Goal: Information Seeking & Learning: Find specific fact

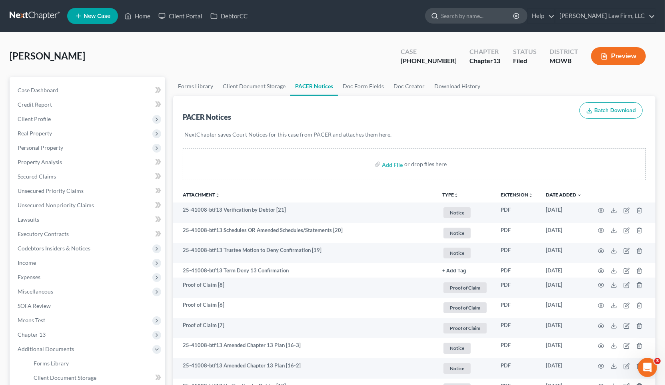
click at [514, 15] on input "search" at bounding box center [477, 15] width 73 height 15
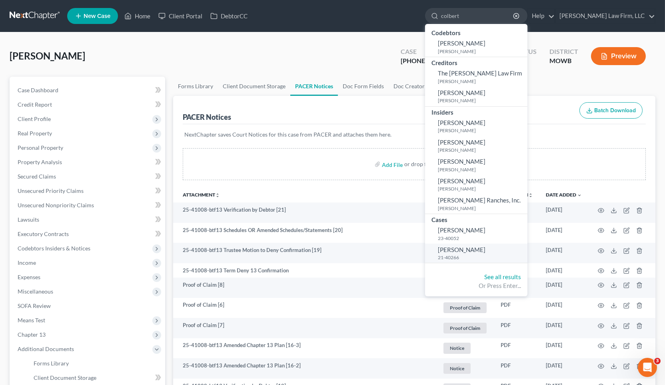
type input "colbert"
click at [505, 251] on link "Colbert, John 21-40266" at bounding box center [476, 254] width 102 height 20
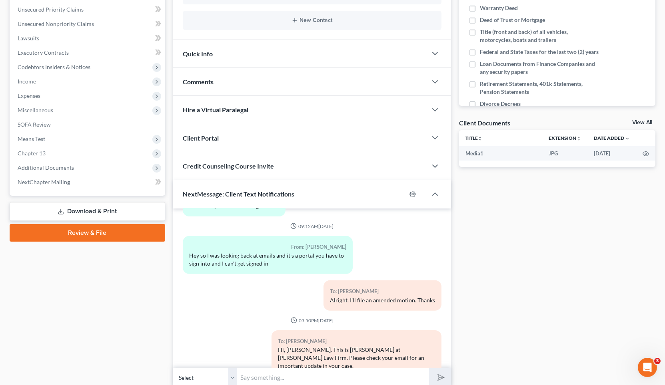
scroll to position [213, 0]
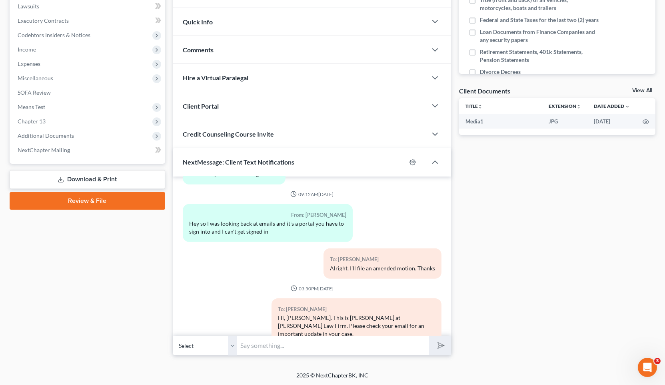
click at [279, 360] on div "Petition Navigation Case Dashboard Payments Invoices Payments Payments Credit R…" at bounding box center [332, 112] width 645 height 499
click at [297, 358] on div "Petition Navigation Case Dashboard Payments Invoices Payments Payments Credit R…" at bounding box center [332, 112] width 645 height 499
click at [301, 344] on input "text" at bounding box center [333, 346] width 192 height 20
type input "o"
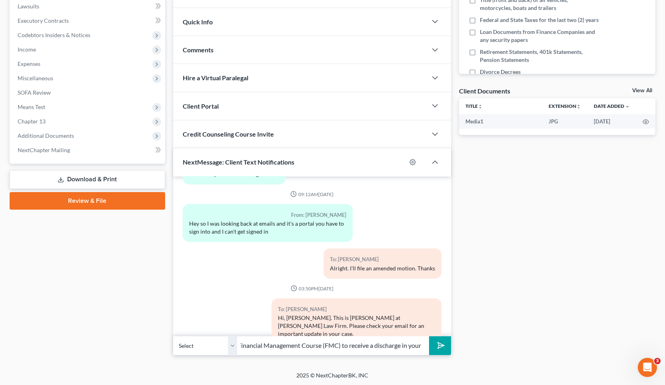
type input "Hi, John. Please complete your Financial Management Course (FMC) to receive a d…"
click at [429, 336] on button "submit" at bounding box center [440, 345] width 22 height 19
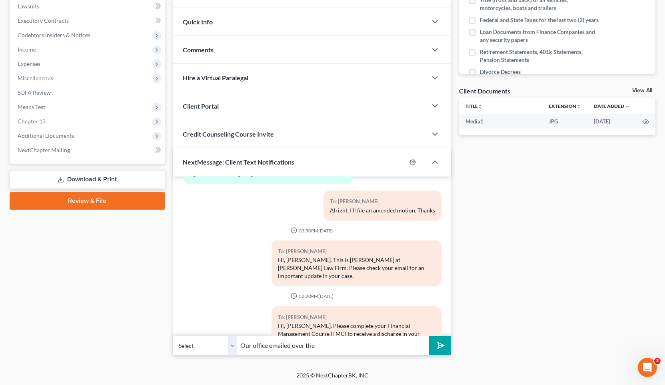
click at [343, 350] on input "Our office emailed over the" at bounding box center [333, 346] width 192 height 20
type input "Our office emailed over the instructions for you to complete the FMC."
click at [429, 336] on button "submit" at bounding box center [440, 345] width 22 height 19
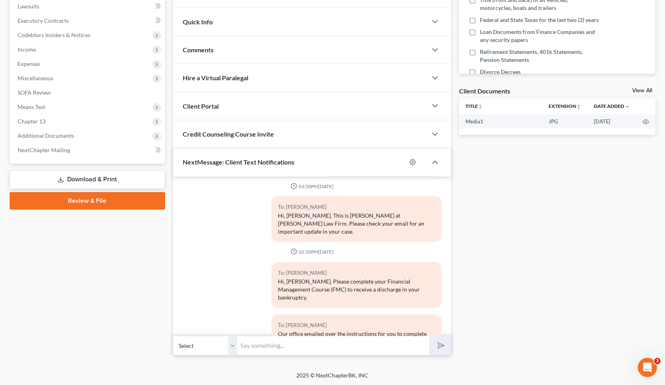
scroll to position [0, 0]
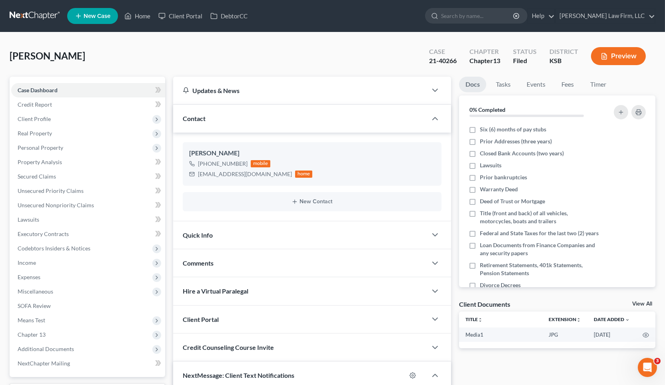
click at [23, 18] on link at bounding box center [35, 16] width 51 height 14
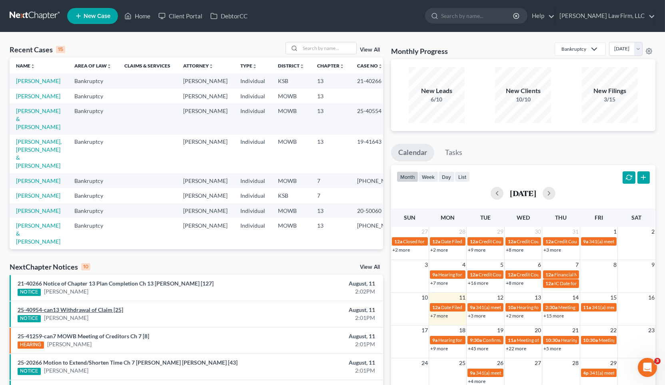
click at [115, 310] on link "25-40954-can13 Withdrawal of Claim [25]" at bounding box center [70, 309] width 105 height 7
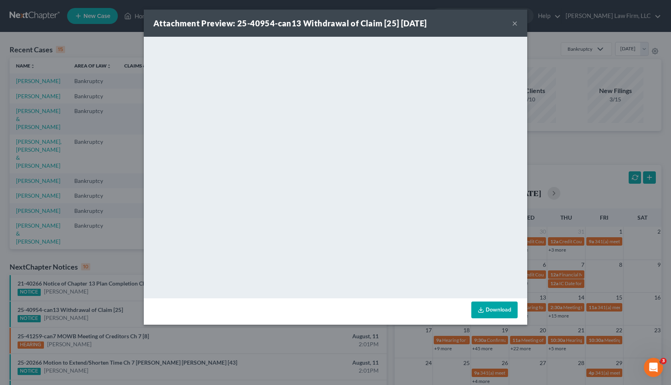
click at [320, 338] on div "Attachment Preview: 25-40954-can13 Withdrawal of Claim [25] 08/11/2025 × <objec…" at bounding box center [335, 192] width 671 height 385
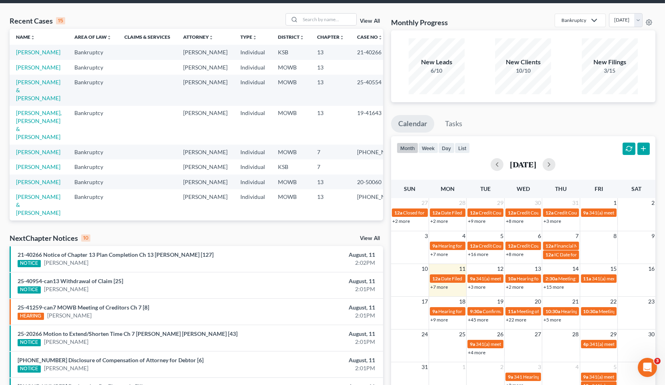
scroll to position [44, 0]
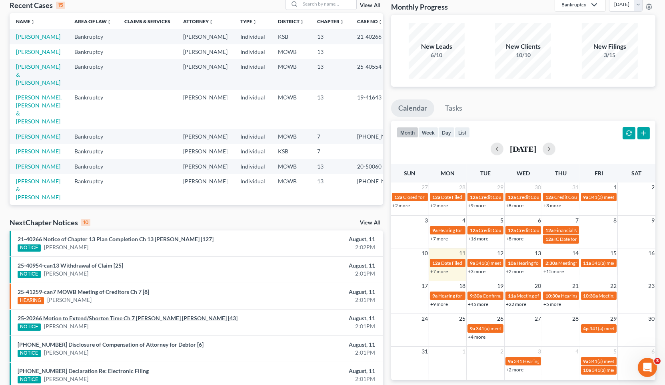
click at [181, 319] on link "25-20266 Motion to Extend/Shorten Time Ch 7 James Timothy Coleman [43]" at bounding box center [128, 318] width 220 height 7
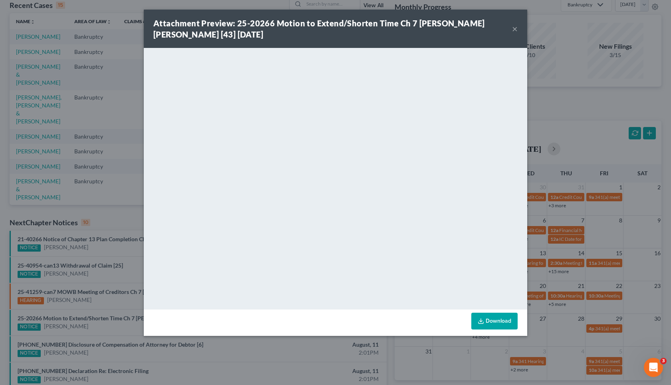
click at [291, 354] on div "Attachment Preview: 25-20266 Motion to Extend/Shorten Time Ch 7 James Timothy C…" at bounding box center [335, 192] width 671 height 385
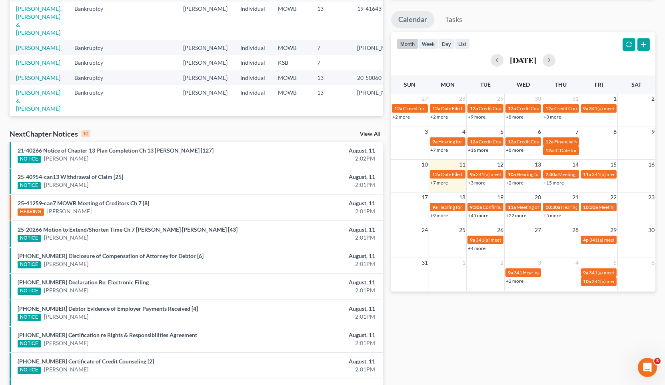
scroll to position [188, 0]
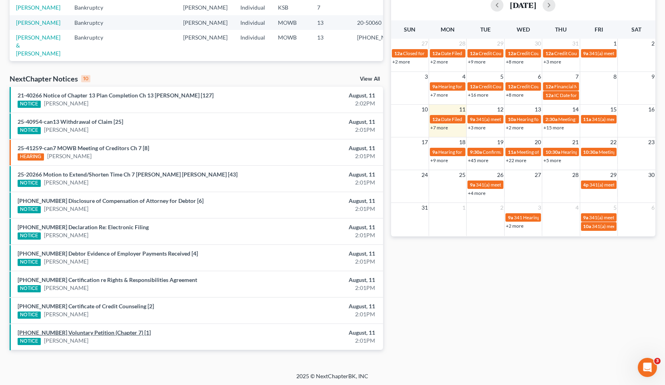
click at [92, 329] on link "25-41259-7 Voluntary Petition (Chapter 7) [1]" at bounding box center [84, 332] width 133 height 7
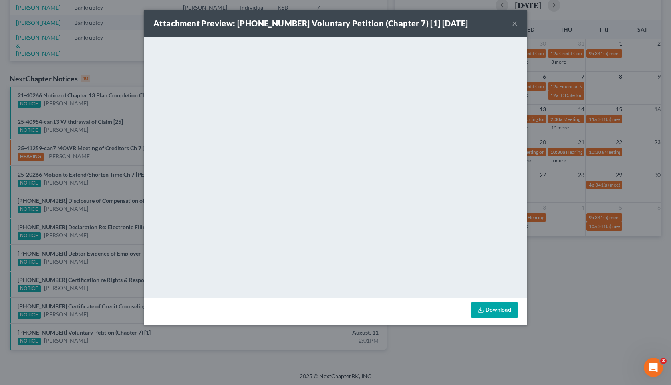
click at [585, 307] on div "Attachment Preview: 25-41259-7 Voluntary Petition (Chapter 7) [1] 08/11/2025 × …" at bounding box center [335, 192] width 671 height 385
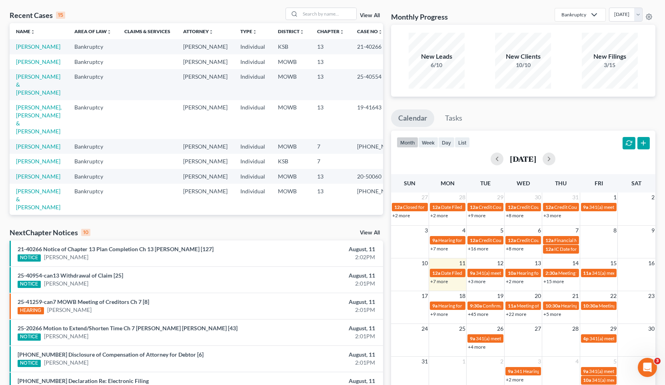
scroll to position [0, 0]
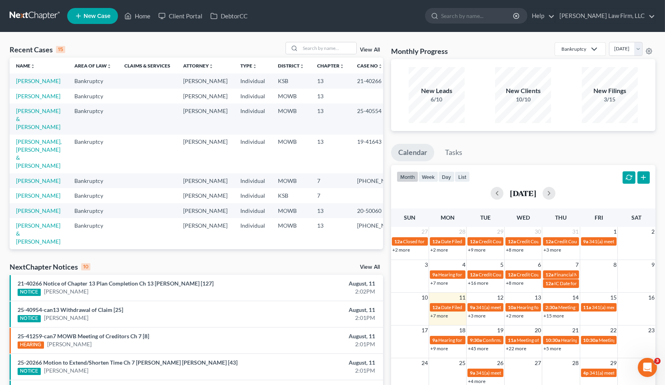
click at [214, 44] on div "Recent Cases 15 View All" at bounding box center [196, 50] width 373 height 16
click at [315, 50] on input "search" at bounding box center [328, 48] width 56 height 12
type input "g"
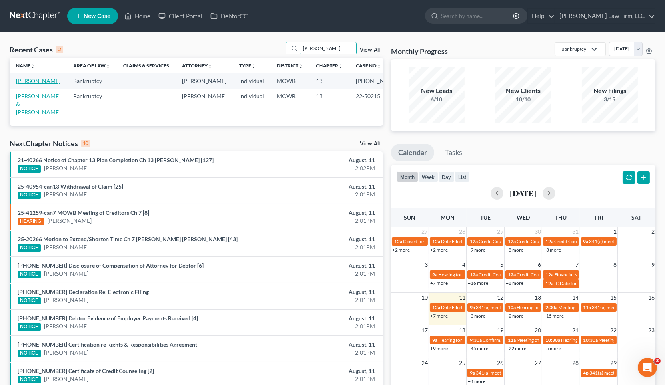
type input "elliott"
click at [32, 84] on link "[PERSON_NAME]" at bounding box center [38, 81] width 44 height 7
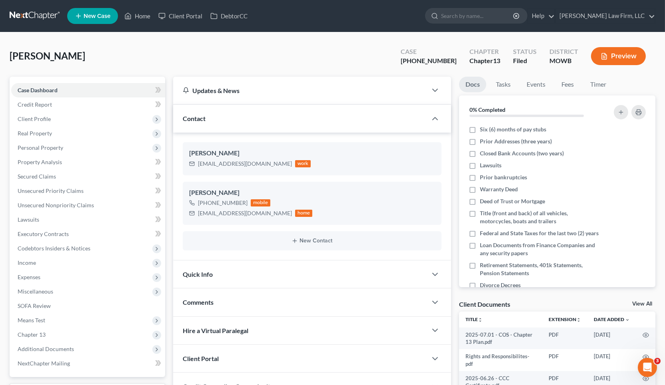
scroll to position [1608, 0]
click at [298, 50] on div "Elliott, Geoffrey Upgraded Case 25-41001-13 Chapter Chapter 13 Status Filed Dis…" at bounding box center [332, 59] width 645 height 35
click at [80, 159] on link "Property Analysis" at bounding box center [88, 162] width 154 height 14
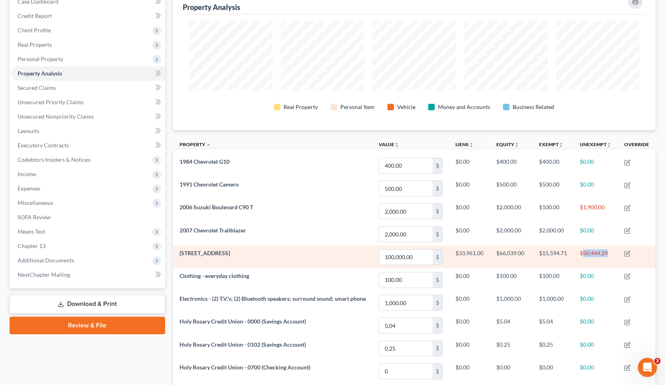
drag, startPoint x: 608, startPoint y: 254, endPoint x: 583, endPoint y: 255, distance: 25.6
click at [583, 255] on td "$50,444.29" at bounding box center [595, 257] width 44 height 23
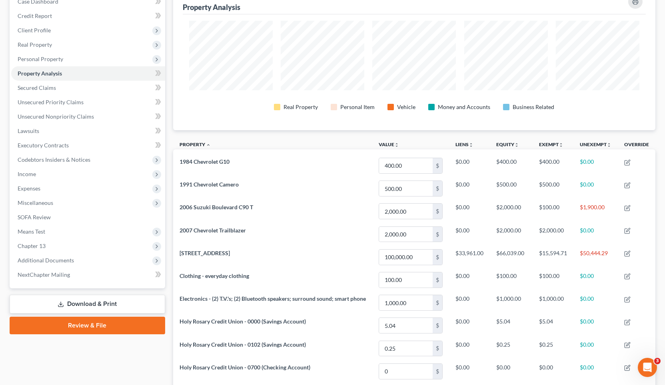
click at [329, 133] on div "Property Analysis Real Property Personal Item Vehicle Money and Accounts Busine…" at bounding box center [414, 242] width 482 height 509
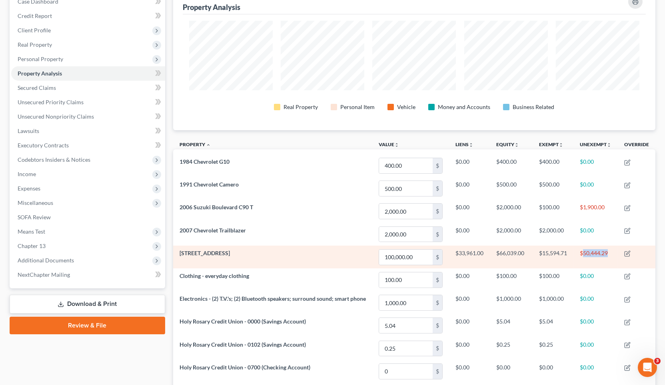
drag, startPoint x: 614, startPoint y: 255, endPoint x: 584, endPoint y: 256, distance: 30.0
click at [584, 256] on td "$50,444.29" at bounding box center [595, 257] width 44 height 23
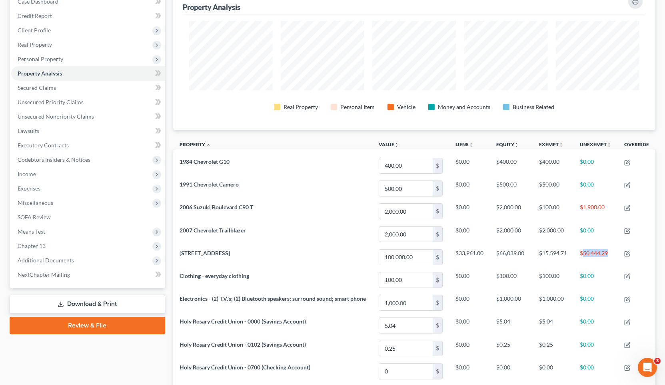
copy td "50,444.29"
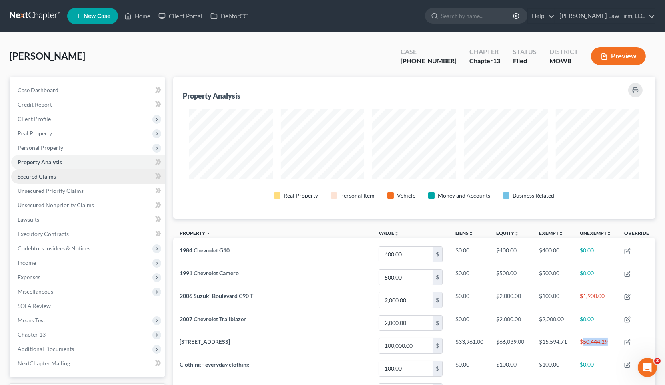
click at [67, 175] on link "Secured Claims" at bounding box center [88, 176] width 154 height 14
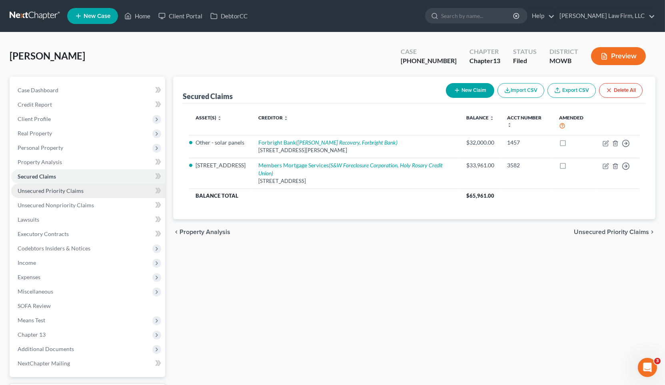
click at [89, 193] on link "Unsecured Priority Claims" at bounding box center [88, 191] width 154 height 14
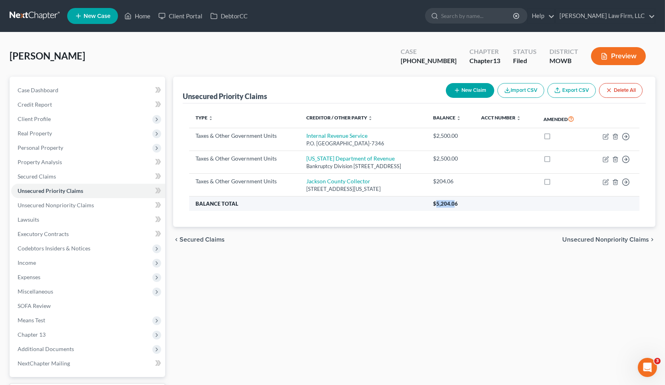
drag, startPoint x: 473, startPoint y: 203, endPoint x: 454, endPoint y: 207, distance: 19.2
click at [454, 207] on th "$5,204.06" at bounding box center [532, 204] width 213 height 14
drag, startPoint x: 454, startPoint y: 206, endPoint x: 460, endPoint y: 205, distance: 6.4
click at [454, 205] on span "$5,204.06" at bounding box center [445, 204] width 25 height 6
drag, startPoint x: 478, startPoint y: 204, endPoint x: 457, endPoint y: 207, distance: 21.4
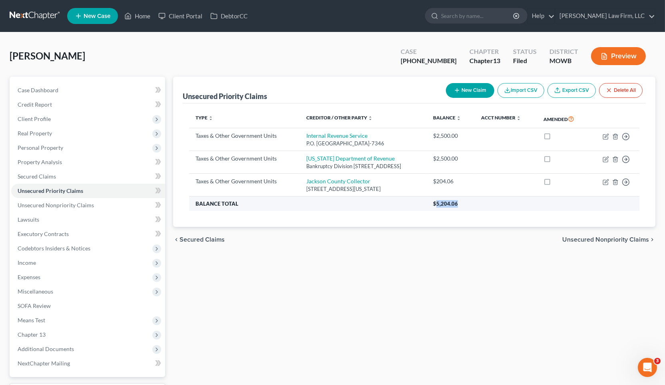
click at [457, 207] on th "$5,204.06" at bounding box center [532, 204] width 213 height 14
copy span "5,204.06"
click at [107, 56] on div "Elliott, Geoffrey Upgraded Case 25-41001-13 Chapter Chapter 13 Status Filed Dis…" at bounding box center [332, 59] width 645 height 35
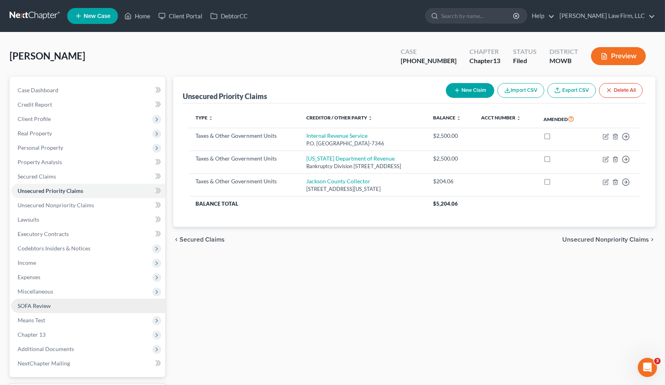
click at [57, 304] on link "SOFA Review" at bounding box center [88, 306] width 154 height 14
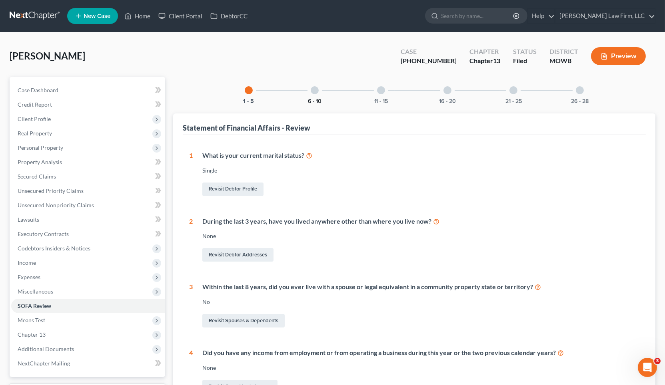
click at [319, 99] on button "6 - 10" at bounding box center [315, 102] width 14 height 6
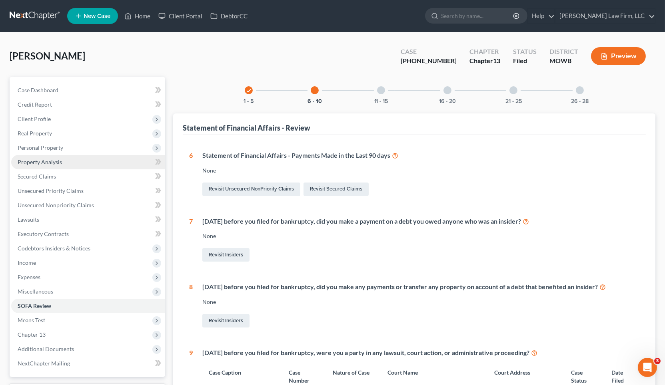
click at [67, 166] on link "Property Analysis" at bounding box center [88, 162] width 154 height 14
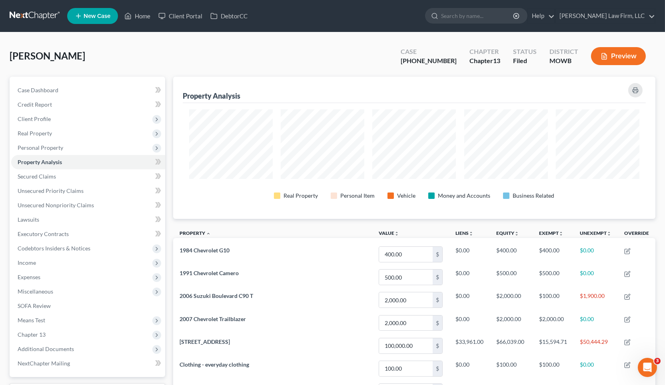
scroll to position [142, 482]
click at [58, 46] on div "Elliott, Geoffrey Upgraded Case 25-41001-13 Chapter Chapter 13 Status Filed Dis…" at bounding box center [332, 59] width 645 height 35
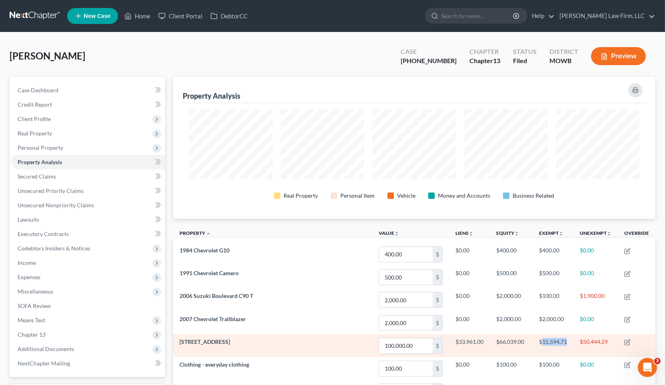
drag, startPoint x: 541, startPoint y: 344, endPoint x: 567, endPoint y: 344, distance: 26.0
click at [567, 344] on td "$15,594.71" at bounding box center [552, 345] width 41 height 23
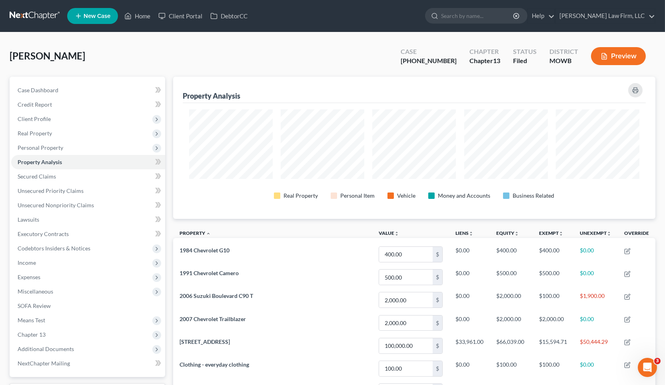
click at [350, 225] on th "Property unfold_more expand_more expand_less" at bounding box center [272, 234] width 199 height 18
click at [362, 226] on th "Property unfold_more expand_more expand_less" at bounding box center [272, 234] width 199 height 18
click at [51, 54] on span "[PERSON_NAME]" at bounding box center [48, 56] width 76 height 12
click at [511, 19] on input "search" at bounding box center [477, 15] width 73 height 15
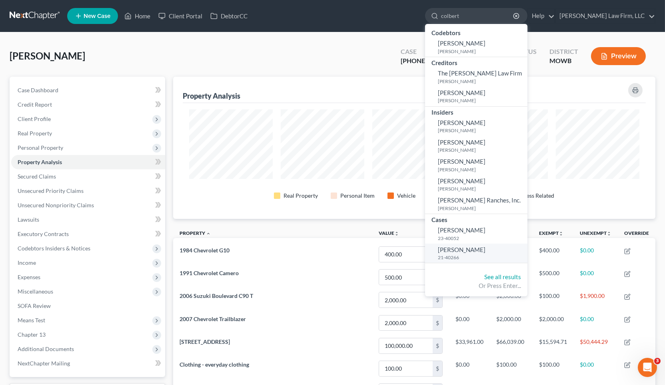
type input "colbert"
click at [507, 249] on link "Colbert, John 21-40266" at bounding box center [476, 254] width 102 height 20
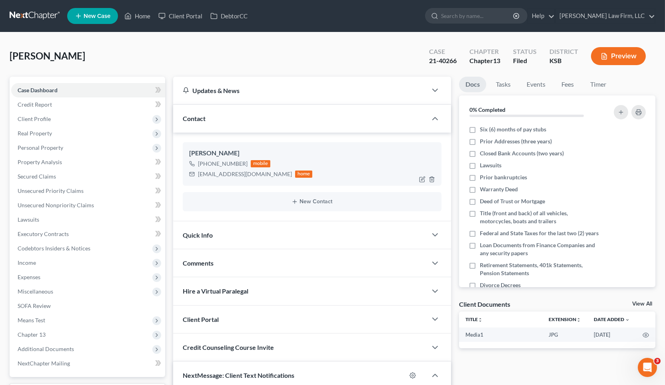
scroll to position [1178, 0]
drag, startPoint x: 196, startPoint y: 177, endPoint x: 262, endPoint y: 181, distance: 66.1
click at [262, 181] on div "John Colbert +1 (620) 255-4795 mobile johncolbert97@yahoo.com home" at bounding box center [312, 163] width 259 height 43
copy div "johncolbert97@yahoo.com"
click at [663, 219] on div "Colbert, John Upgraded Case 21-40266 Chapter Chapter 13 Status Filed District K…" at bounding box center [332, 308] width 665 height 553
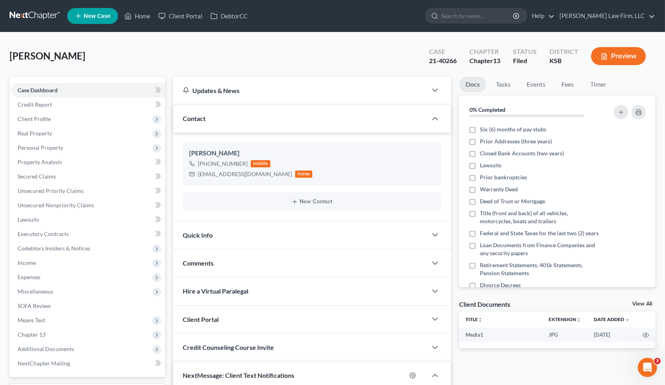
click at [136, 65] on div "Colbert, John Upgraded Case 21-40266 Chapter Chapter 13 Status Filed District K…" at bounding box center [332, 59] width 645 height 35
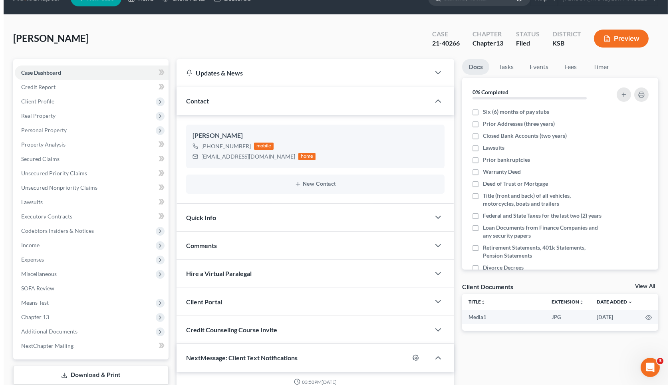
scroll to position [0, 0]
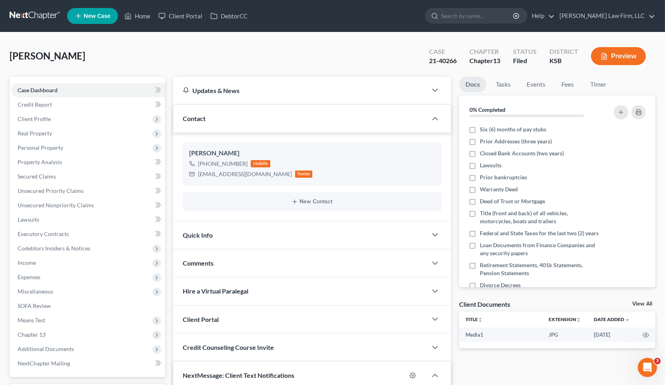
click at [495, 3] on nav "Home New Case Client Portal DebtorCC Sader Law Firm, LLC jlee@saderlawfirm.com …" at bounding box center [332, 16] width 665 height 32
click at [504, 10] on input "search" at bounding box center [477, 15] width 73 height 15
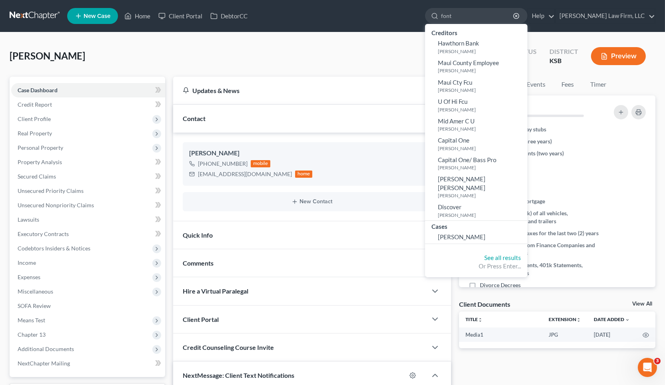
type input "font"
click at [520, 221] on div "Cases" at bounding box center [476, 226] width 102 height 10
click at [515, 231] on link "[PERSON_NAME]" at bounding box center [476, 237] width 102 height 12
select select "4"
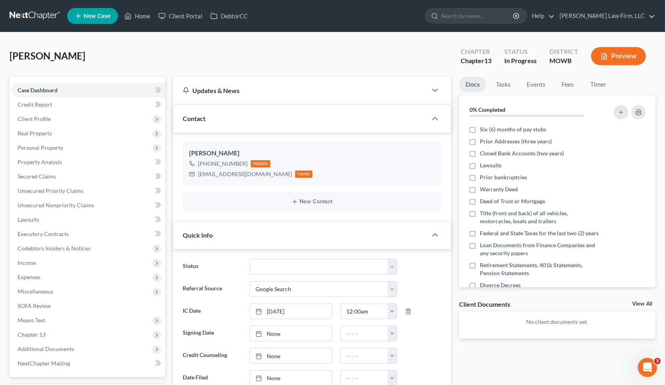
click at [614, 52] on button "Preview" at bounding box center [618, 56] width 55 height 18
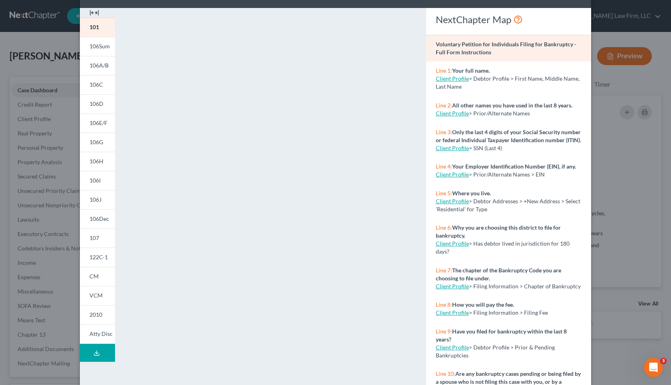
scroll to position [44, 0]
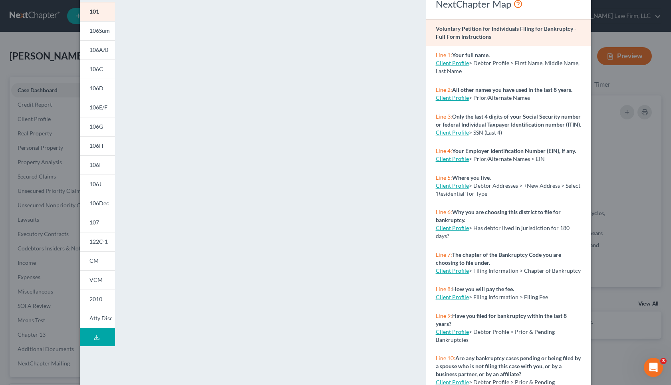
click at [109, 332] on button "Download Draft" at bounding box center [97, 337] width 35 height 18
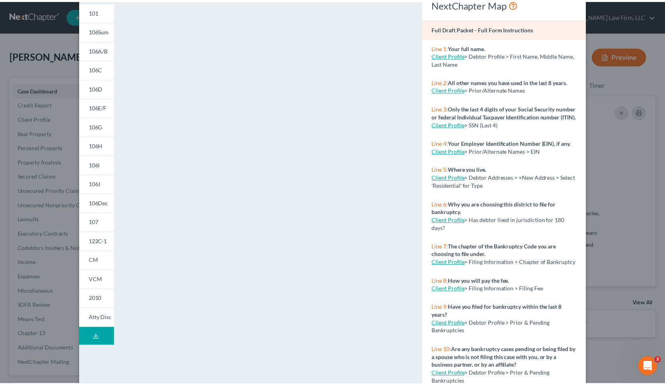
scroll to position [0, 0]
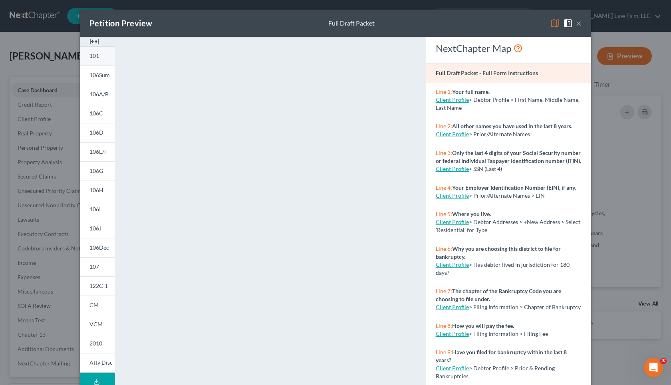
click at [80, 56] on link "101" at bounding box center [97, 55] width 35 height 19
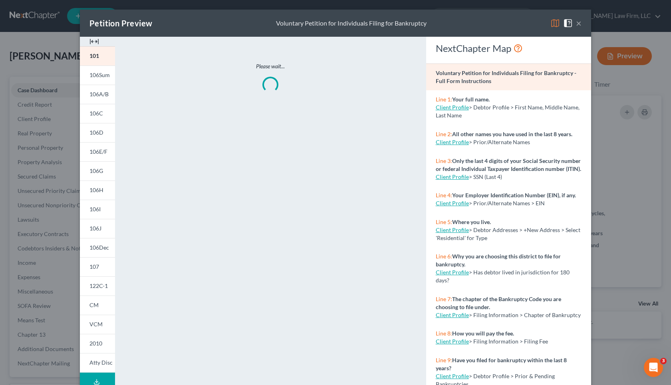
click at [67, 48] on div "Petition Preview Voluntary Petition for Individuals Filing for Bankruptcy × 101…" at bounding box center [335, 192] width 671 height 385
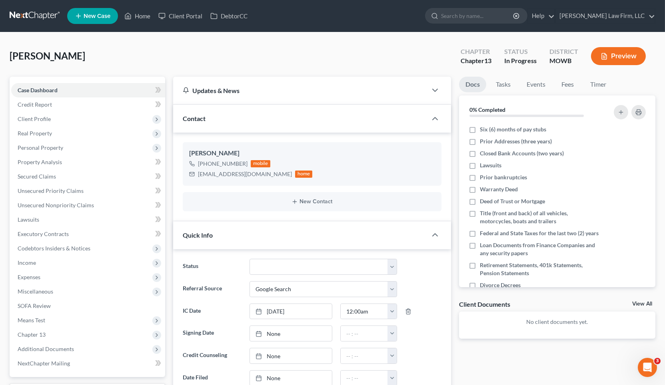
click at [42, 12] on link at bounding box center [35, 16] width 51 height 14
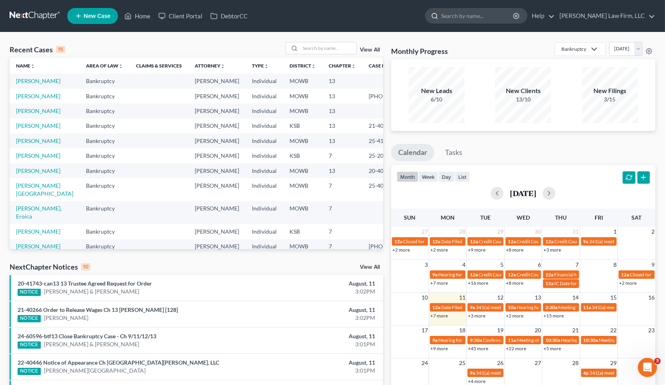
click at [486, 9] on input "search" at bounding box center [477, 15] width 73 height 15
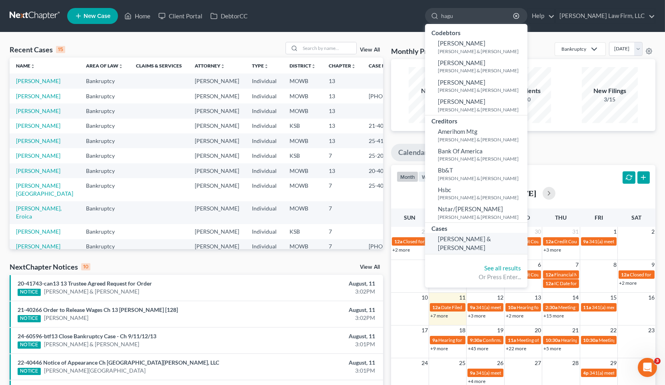
type input "hagu"
click at [491, 238] on span "[PERSON_NAME] & [PERSON_NAME]" at bounding box center [464, 243] width 53 height 16
select select "0"
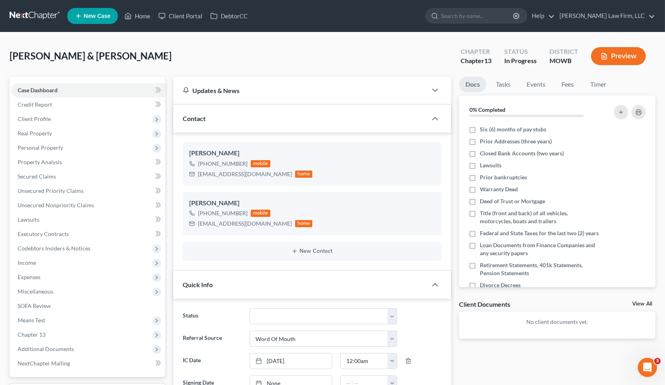
scroll to position [333, 0]
click at [198, 60] on div "[PERSON_NAME] & [PERSON_NAME] Upgraded Chapter Chapter 13 Status In [GEOGRAPHIC…" at bounding box center [332, 59] width 645 height 35
click at [85, 271] on span "Expenses" at bounding box center [88, 277] width 154 height 14
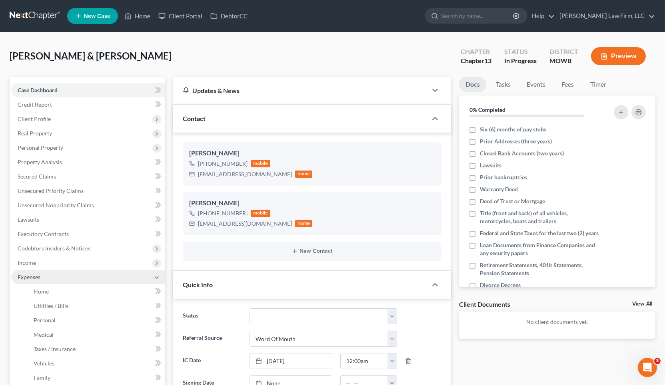
click at [82, 283] on span "Expenses" at bounding box center [88, 277] width 154 height 14
click at [78, 283] on span "Expenses" at bounding box center [88, 277] width 154 height 14
click at [77, 292] on link "Home" at bounding box center [96, 292] width 138 height 14
